Goal: Information Seeking & Learning: Learn about a topic

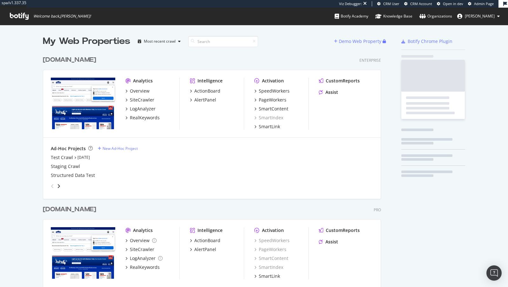
scroll to position [261, 344]
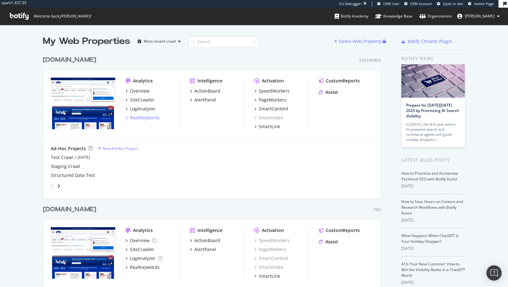
click at [145, 114] on div "Overview SiteCrawler LogAnalyzer RealKeywords" at bounding box center [153, 104] width 54 height 33
click at [144, 106] on div "LogAnalyzer" at bounding box center [143, 108] width 26 height 6
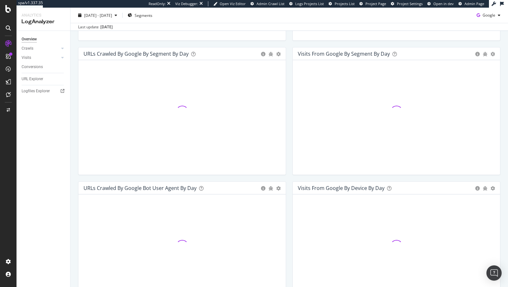
scroll to position [195, 0]
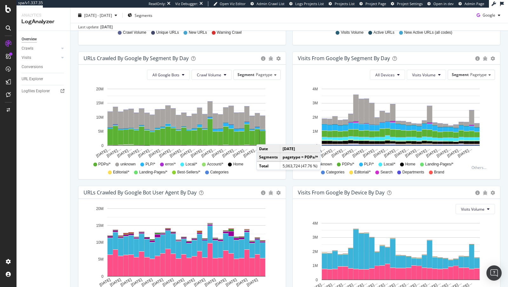
click at [263, 137] on rect "A chart." at bounding box center [262, 138] width 5 height 14
